Goal: Use online tool/utility: Utilize a website feature to perform a specific function

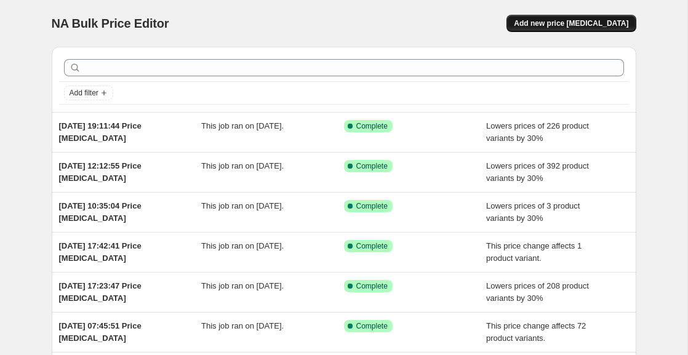
click at [563, 27] on span "Add new price [MEDICAL_DATA]" at bounding box center [571, 23] width 114 height 10
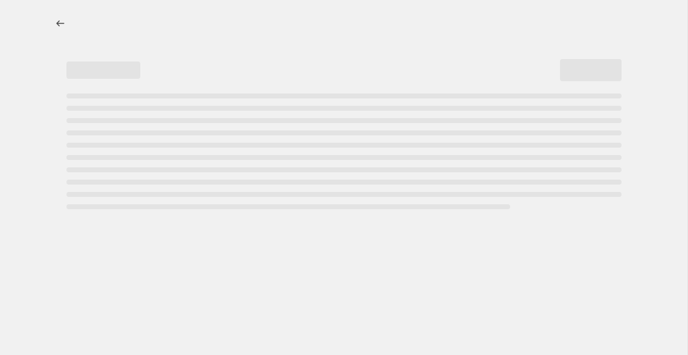
select select "percentage"
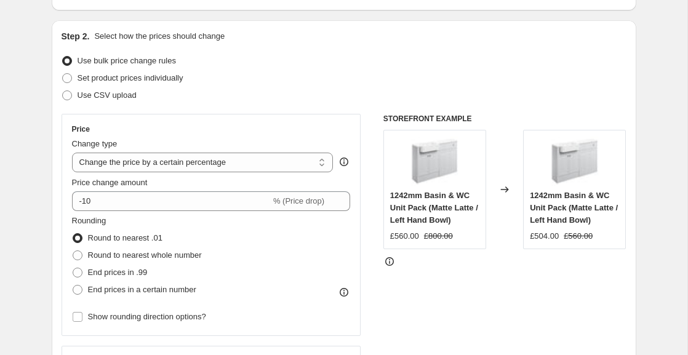
scroll to position [132, 0]
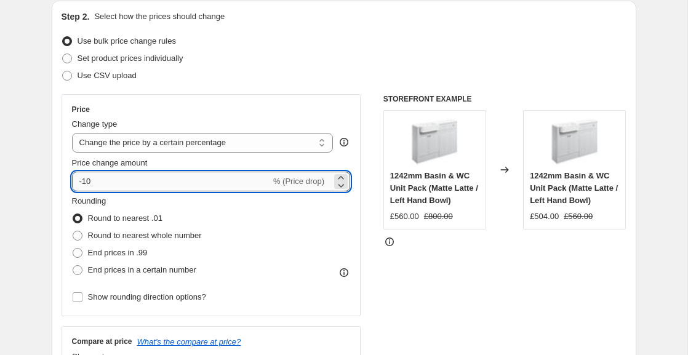
click at [217, 180] on input "-10" at bounding box center [171, 182] width 199 height 20
type input "-1"
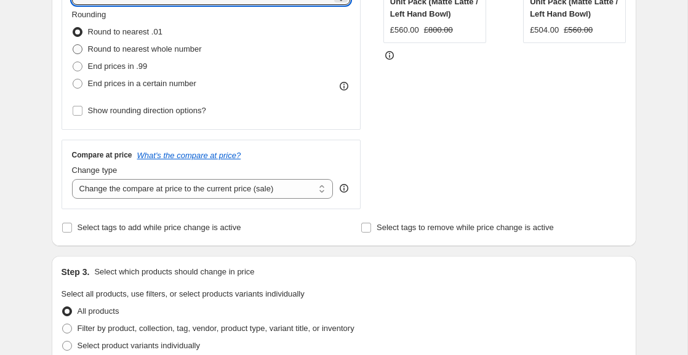
scroll to position [321, 0]
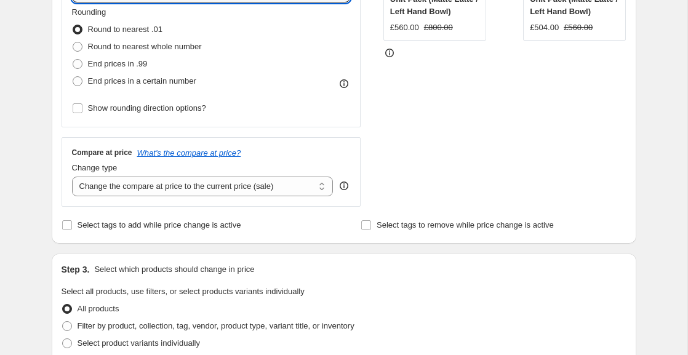
type input "-30"
click at [220, 203] on div "Compare at price What's the compare at price? Change type Change the compare at…" at bounding box center [212, 171] width 300 height 69
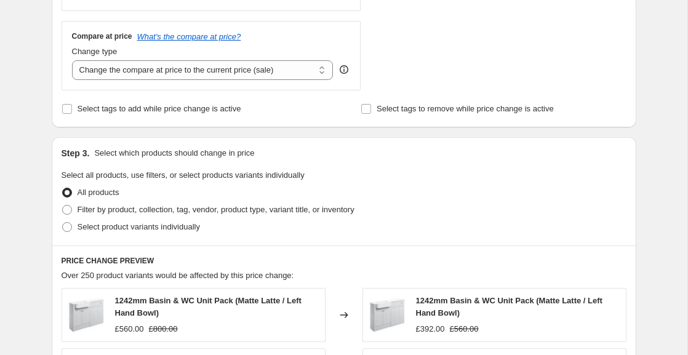
scroll to position [472, 0]
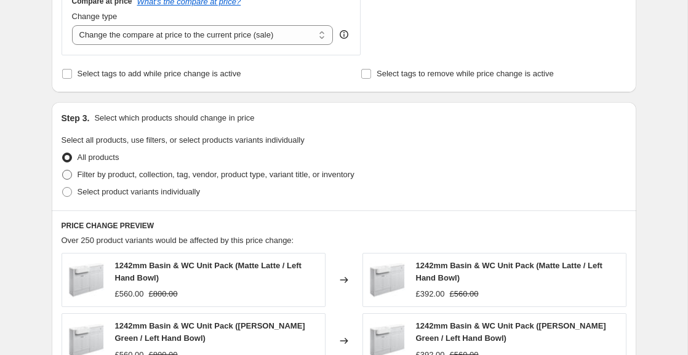
click at [210, 176] on span "Filter by product, collection, tag, vendor, product type, variant title, or inv…" at bounding box center [215, 174] width 277 height 9
click at [63, 170] on input "Filter by product, collection, tag, vendor, product type, variant title, or inv…" at bounding box center [62, 170] width 1 height 1
radio input "true"
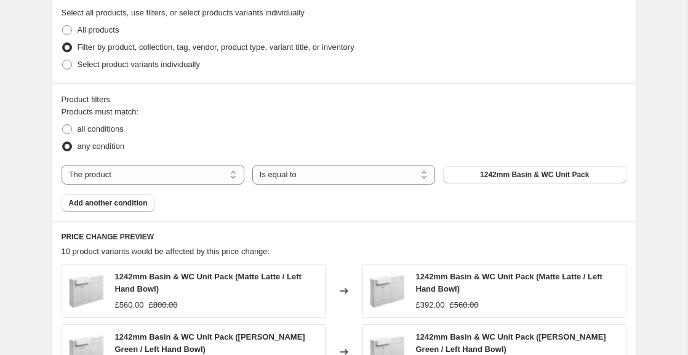
scroll to position [601, 0]
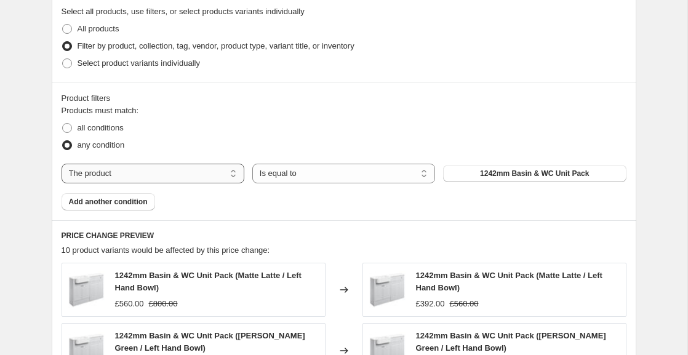
select select "collection"
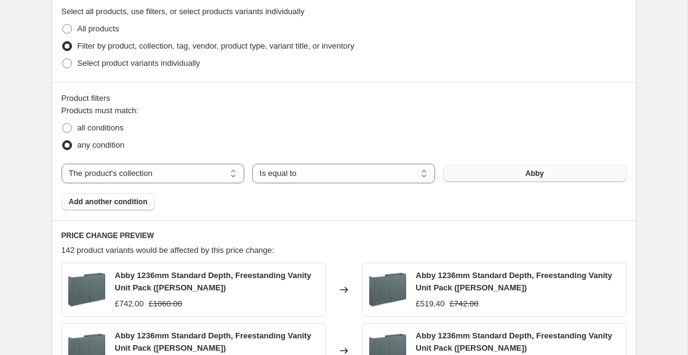
click at [502, 175] on button "Abby" at bounding box center [534, 173] width 183 height 17
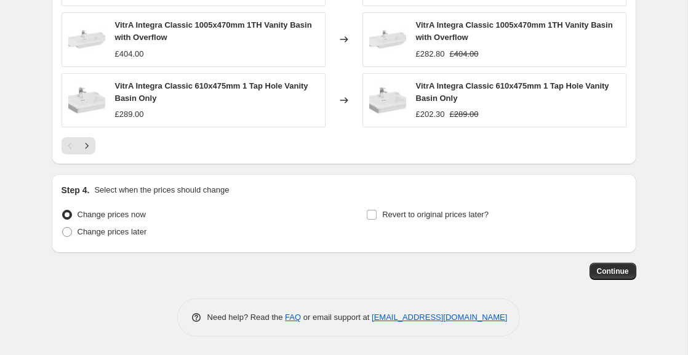
scroll to position [1033, 0]
click at [606, 277] on button "Continue" at bounding box center [612, 271] width 47 height 17
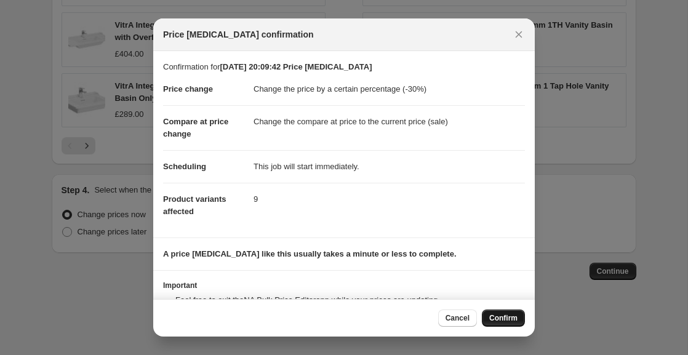
click at [503, 311] on button "Confirm" at bounding box center [503, 317] width 43 height 17
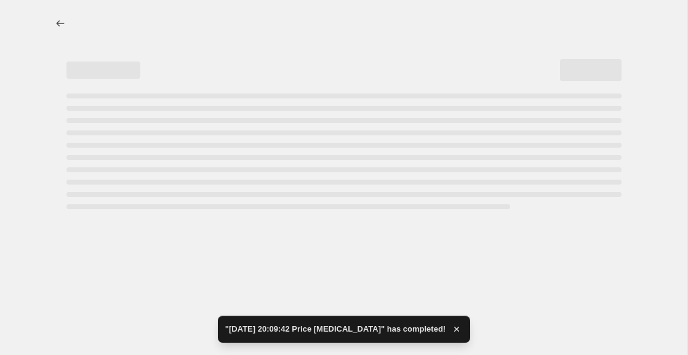
select select "percentage"
select select "collection"
